Goal: Task Accomplishment & Management: Manage account settings

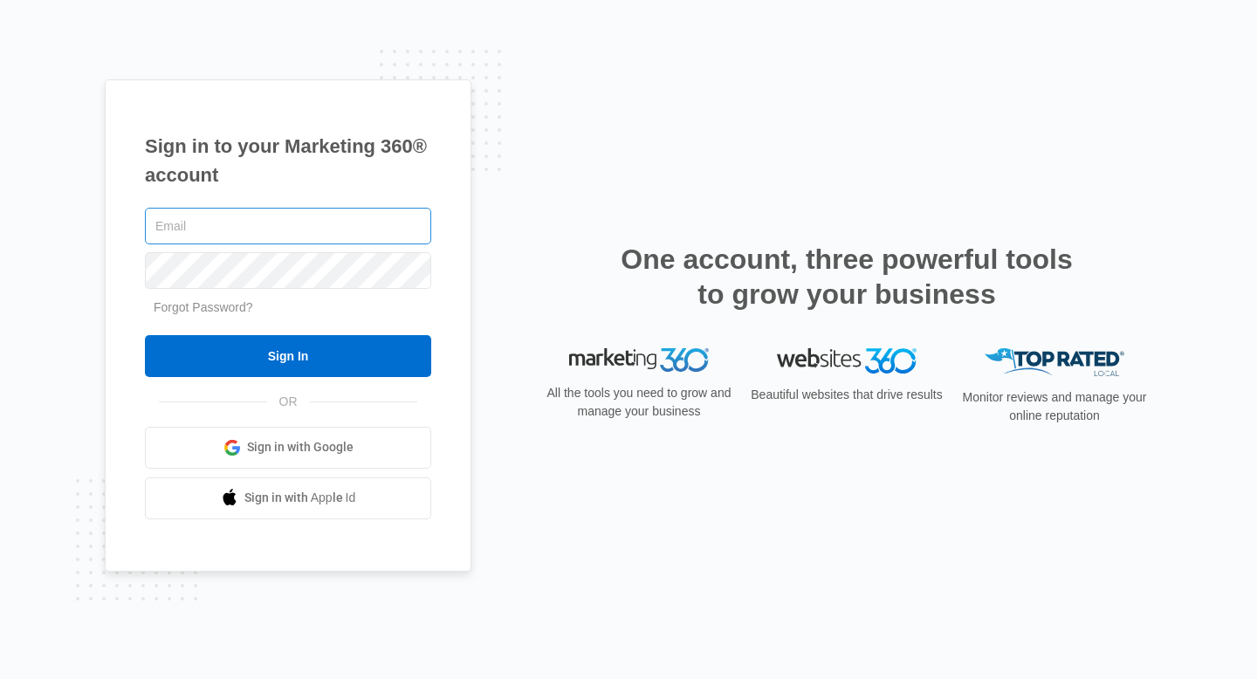
type input "[EMAIL_ADDRESS][DOMAIN_NAME]"
click at [339, 221] on input "community@bareblends.com" at bounding box center [288, 226] width 286 height 37
click at [409, 182] on h1 "Sign in to your Marketing 360® account" at bounding box center [288, 161] width 286 height 58
click at [384, 232] on input "community@bareblends.com" at bounding box center [288, 226] width 286 height 37
click at [386, 197] on div "Sign in to your Marketing 360® account community@bareblends.com Forgot Password…" at bounding box center [288, 325] width 367 height 492
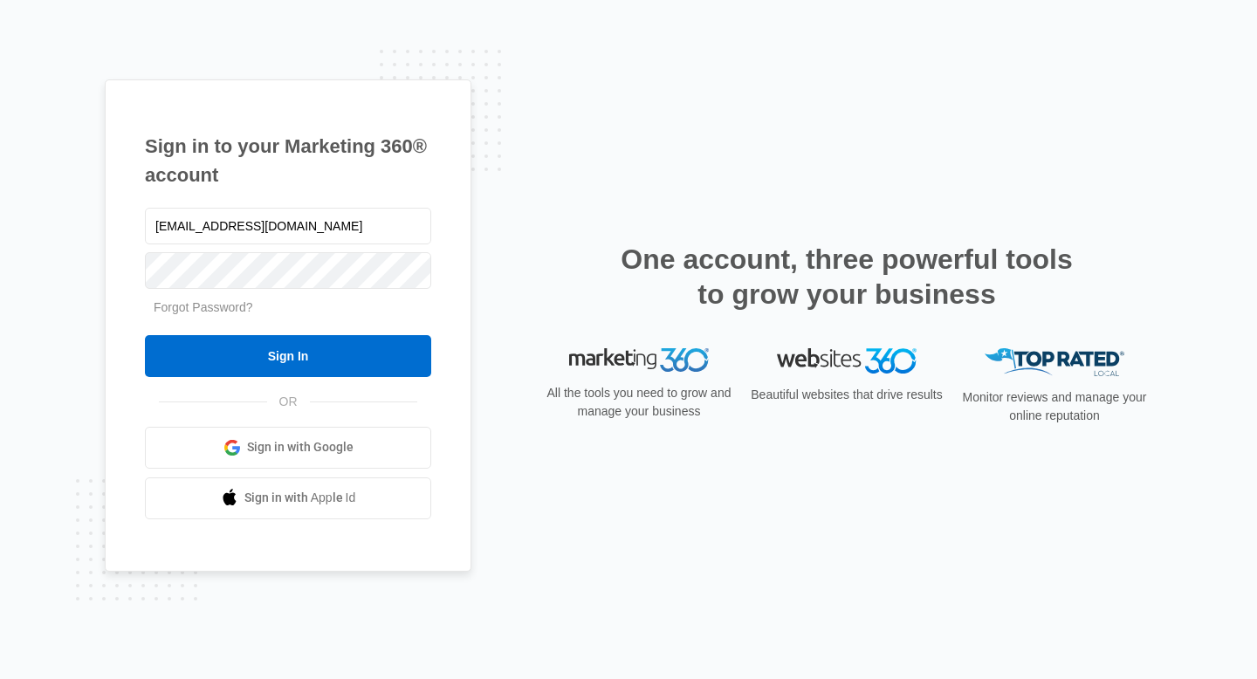
click at [389, 184] on h1 "Sign in to your Marketing 360® account" at bounding box center [288, 161] width 286 height 58
click at [411, 205] on div "community@bareblends.com" at bounding box center [288, 226] width 286 height 44
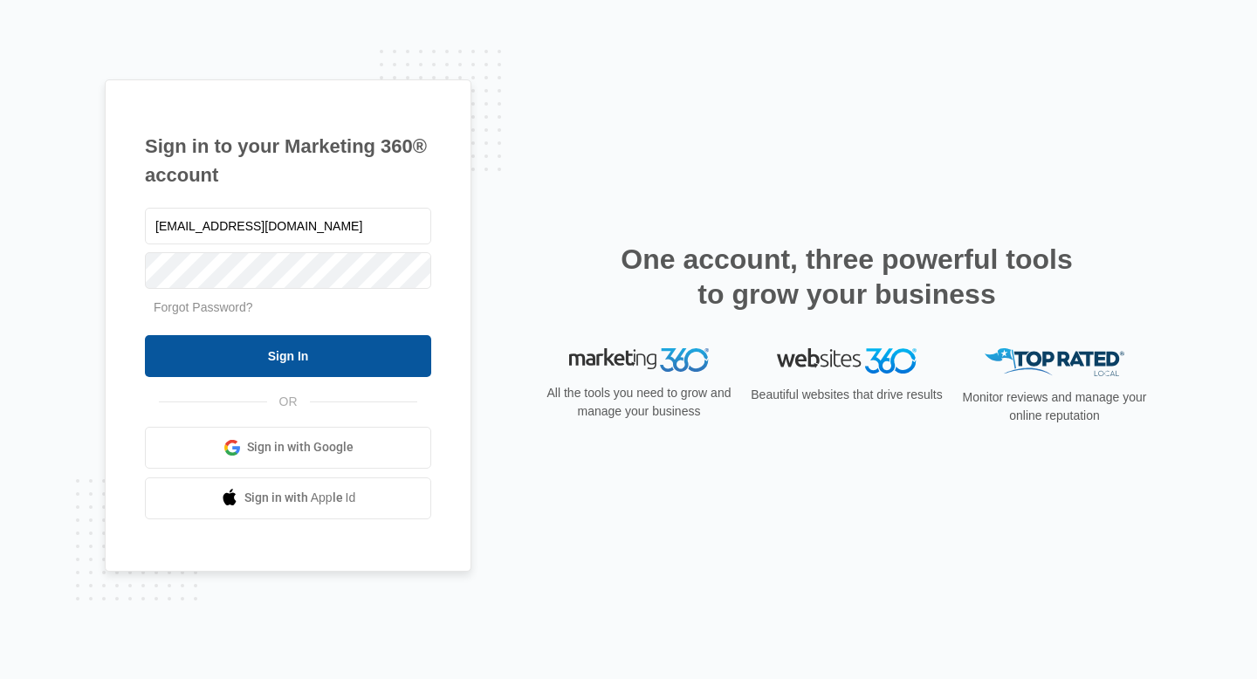
click at [395, 342] on input "Sign In" at bounding box center [288, 356] width 286 height 42
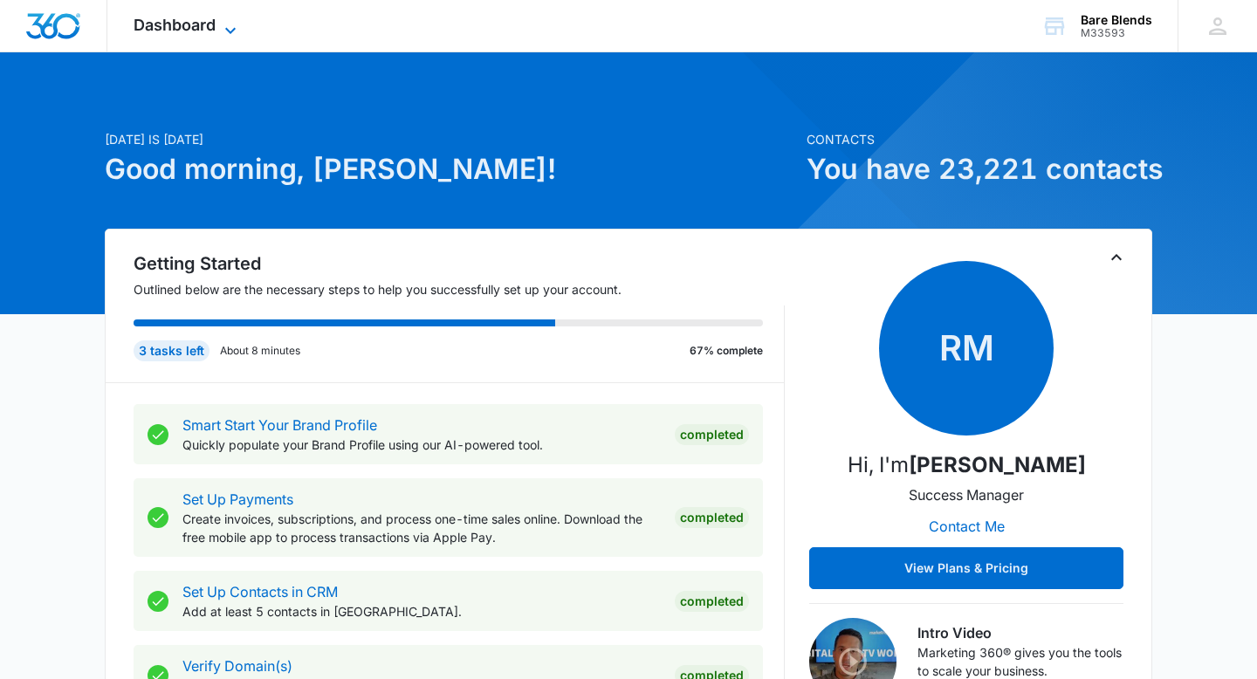
click at [209, 33] on span "Dashboard" at bounding box center [175, 25] width 82 height 18
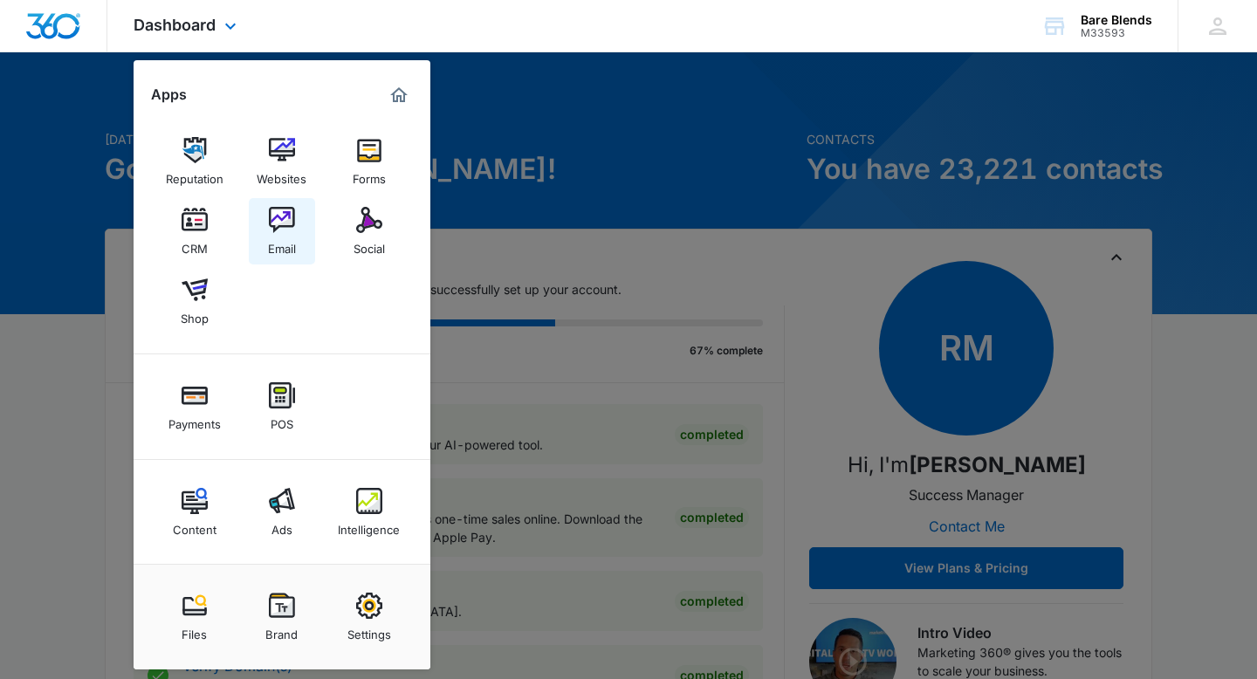
click at [269, 213] on img at bounding box center [282, 220] width 26 height 26
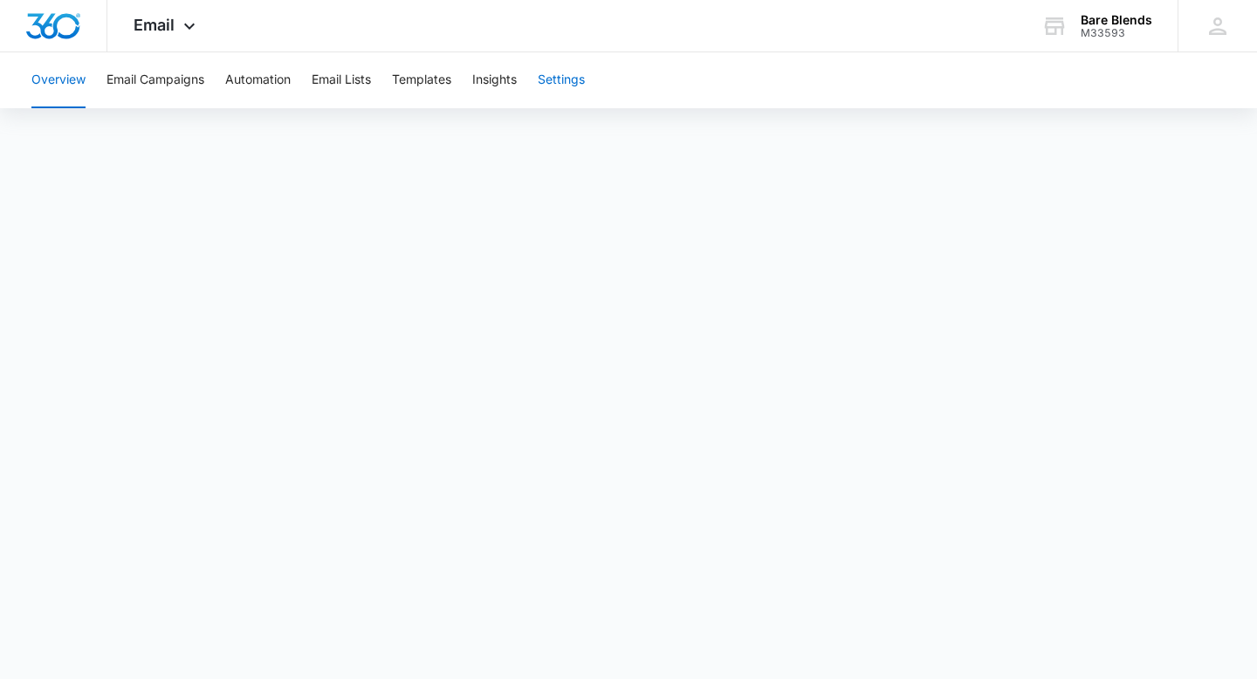
click at [576, 78] on button "Settings" at bounding box center [561, 80] width 47 height 56
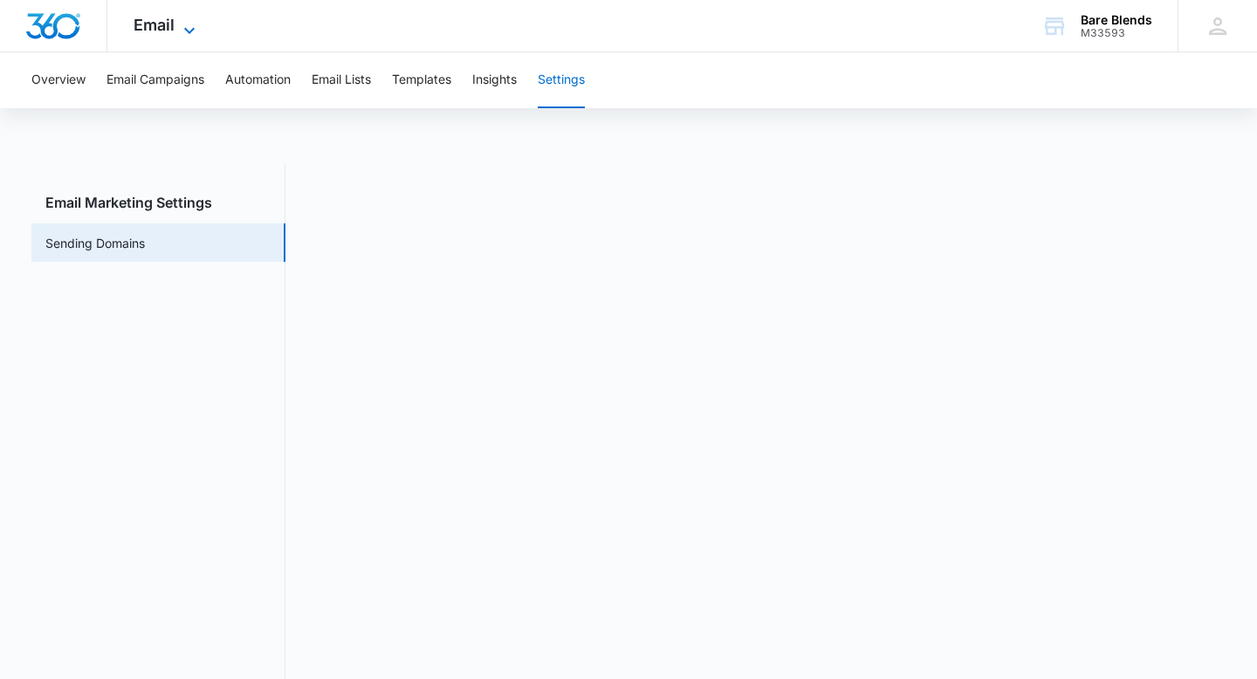
click at [153, 24] on span "Email" at bounding box center [154, 25] width 41 height 18
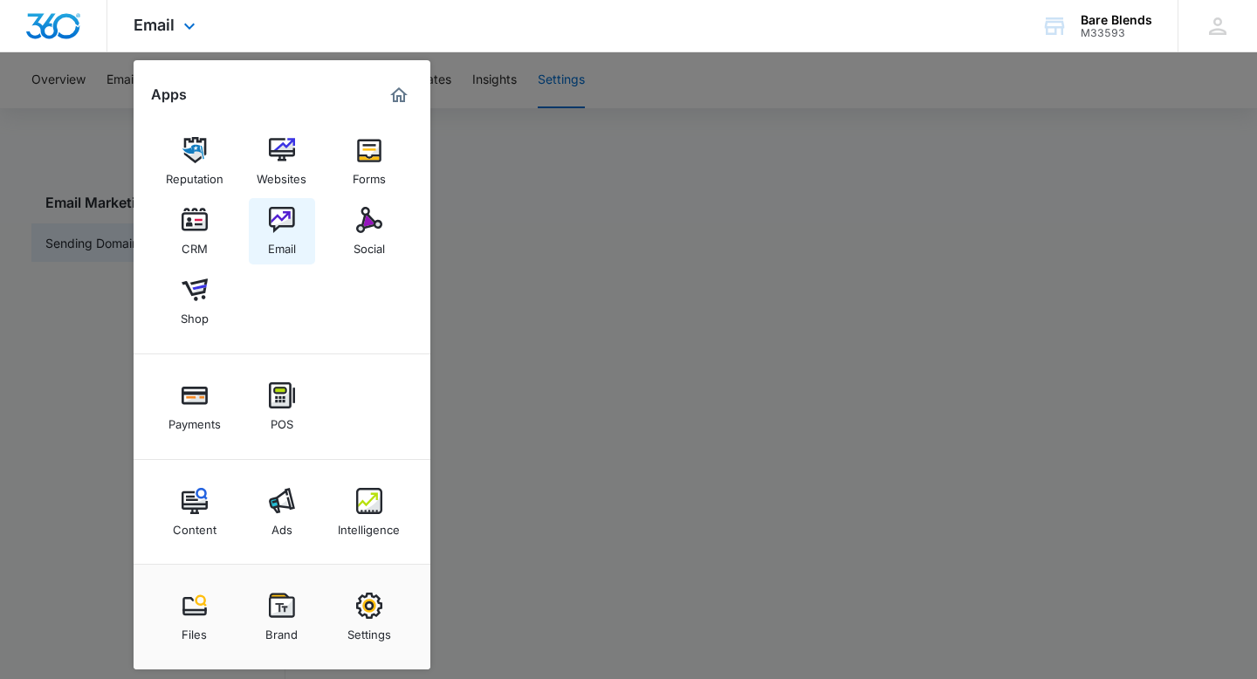
click at [272, 221] on img at bounding box center [282, 220] width 26 height 26
